Goal: Find specific page/section: Find specific page/section

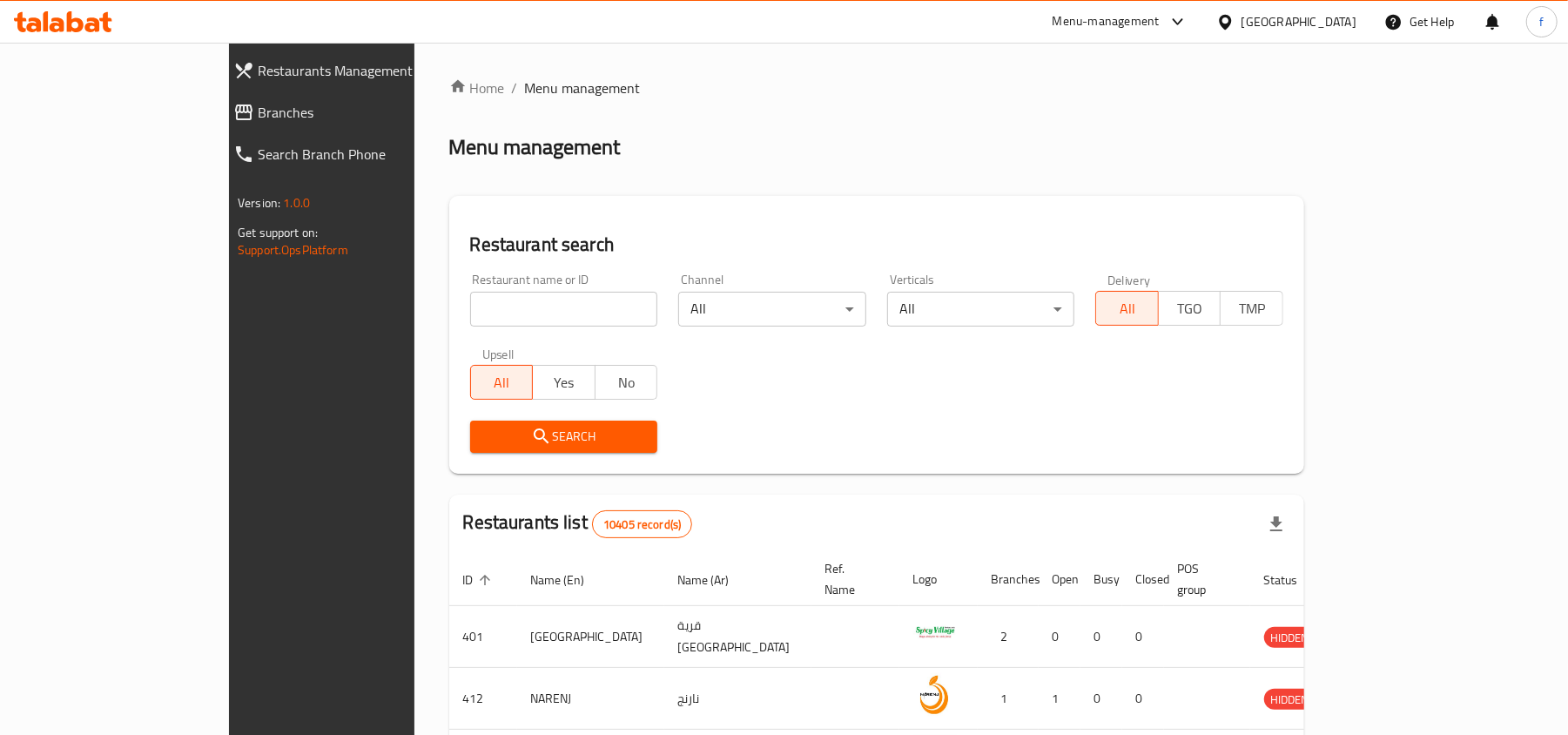
click at [219, 124] on link "Branches" at bounding box center [355, 113] width 272 height 42
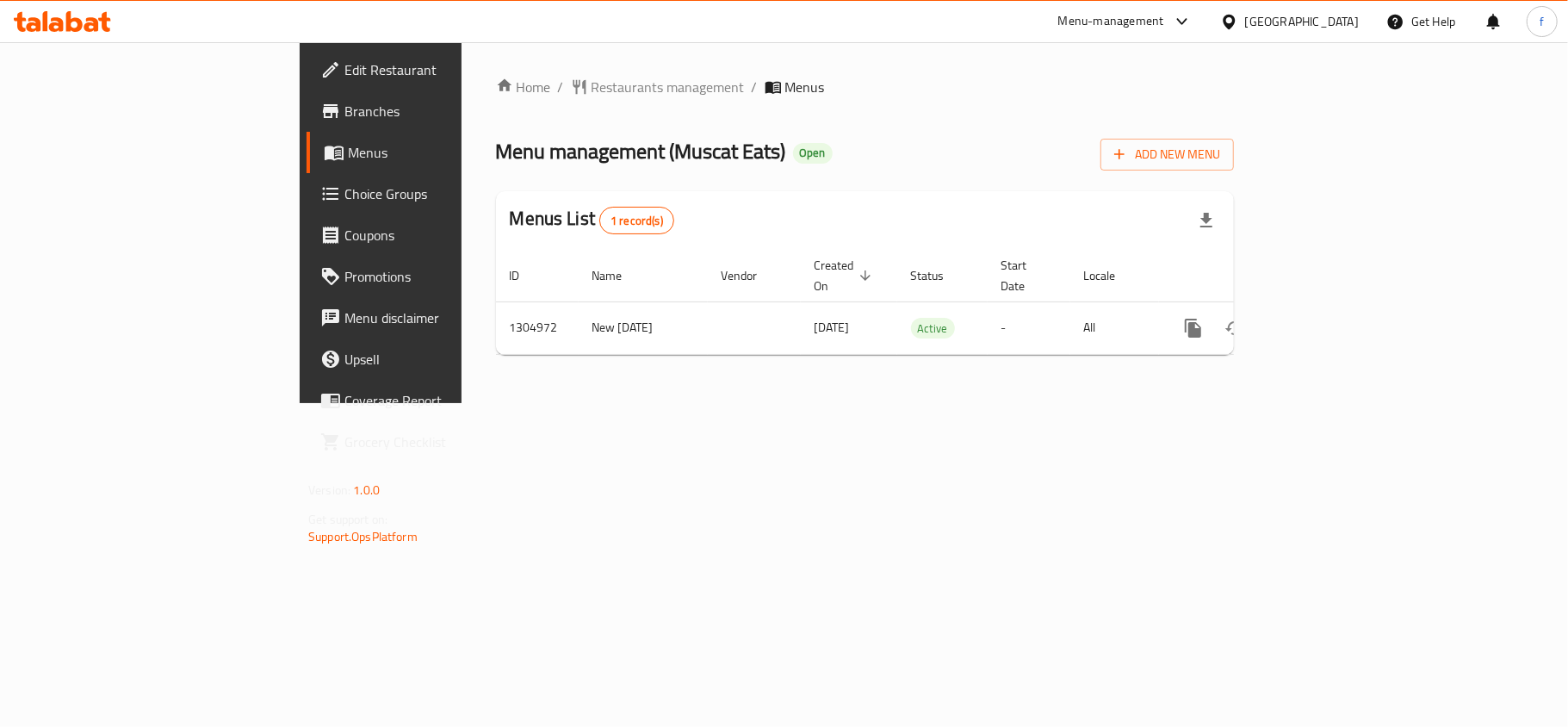
click at [1164, 31] on div "Menu-management" at bounding box center [1112, 21] width 106 height 21
click at [1073, 200] on div "Restaurant-Management" at bounding box center [1100, 190] width 135 height 19
